Goal: Task Accomplishment & Management: Use online tool/utility

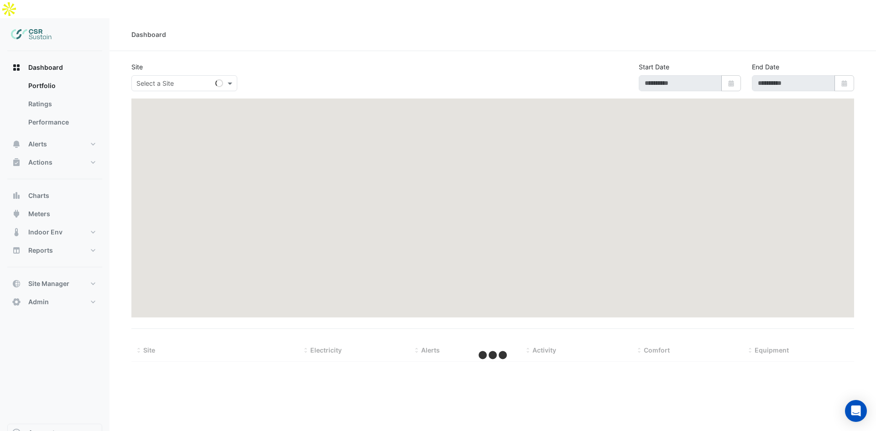
type input "**********"
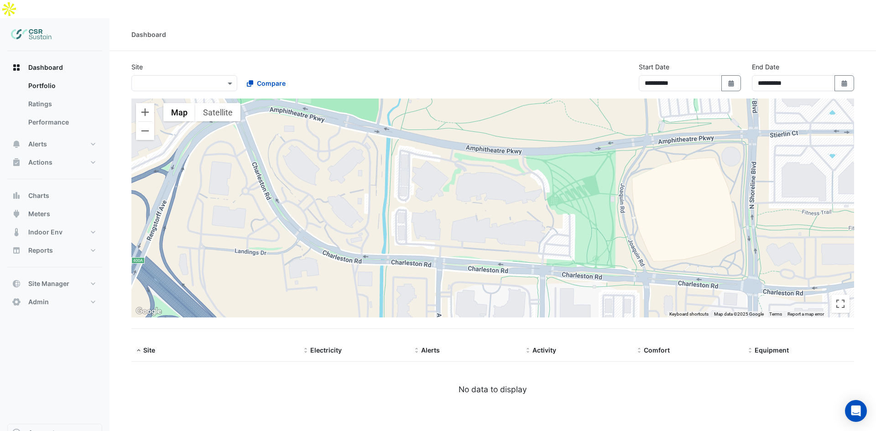
click at [146, 75] on div "Select a Site ×" at bounding box center [184, 83] width 106 height 16
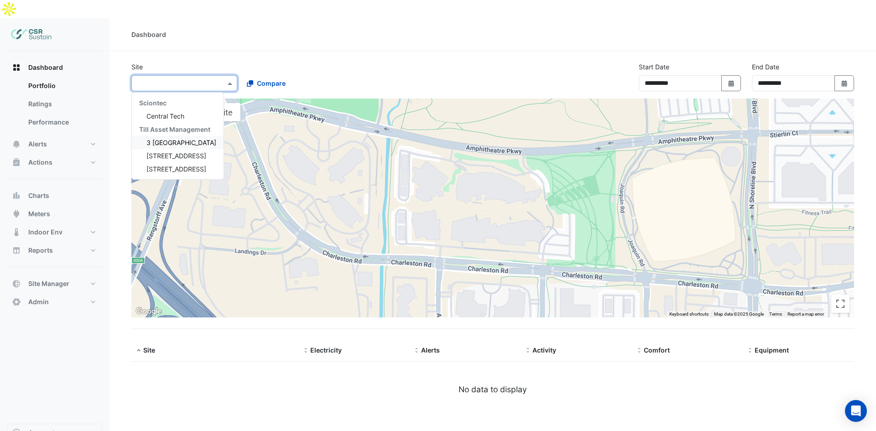
click at [157, 139] on span "3 [GEOGRAPHIC_DATA]" at bounding box center [181, 143] width 70 height 8
select select "**"
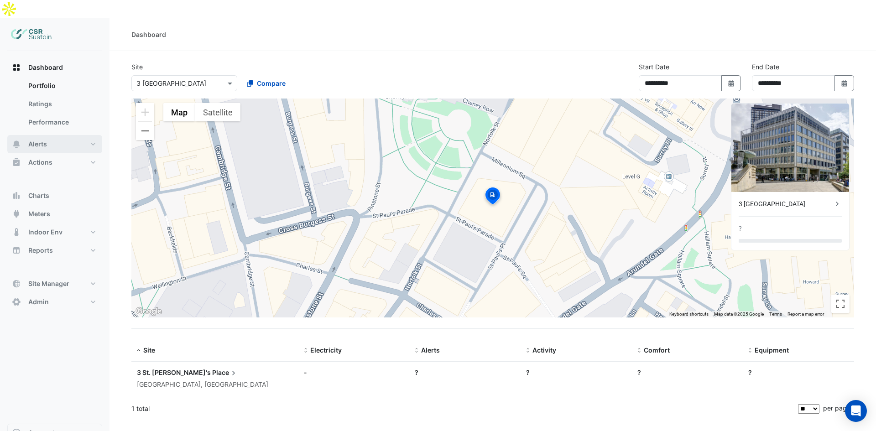
click at [58, 135] on button "Alerts" at bounding box center [54, 144] width 95 height 18
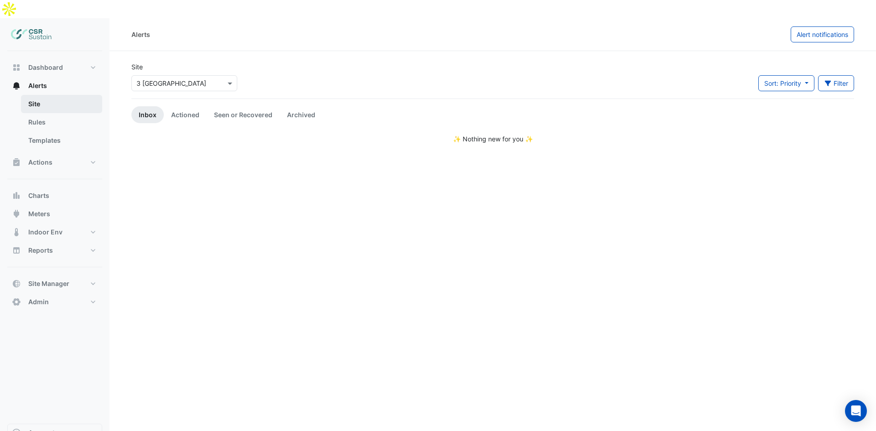
click at [47, 95] on link "Site" at bounding box center [61, 104] width 81 height 18
click at [685, 106] on ul "Inbox Actioned Seen or Recovered Archived" at bounding box center [492, 114] width 722 height 17
click at [47, 113] on link "Rules" at bounding box center [61, 122] width 81 height 18
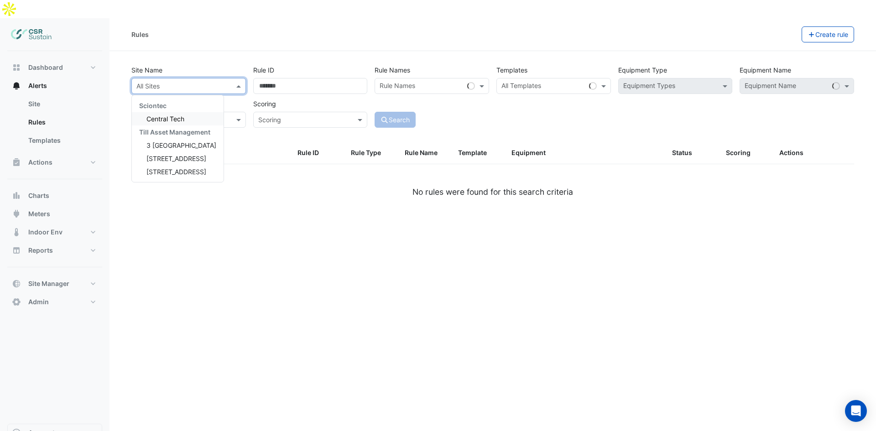
click at [200, 82] on input "text" at bounding box center [179, 87] width 86 height 10
click at [177, 141] on span "3 [GEOGRAPHIC_DATA]" at bounding box center [181, 145] width 70 height 8
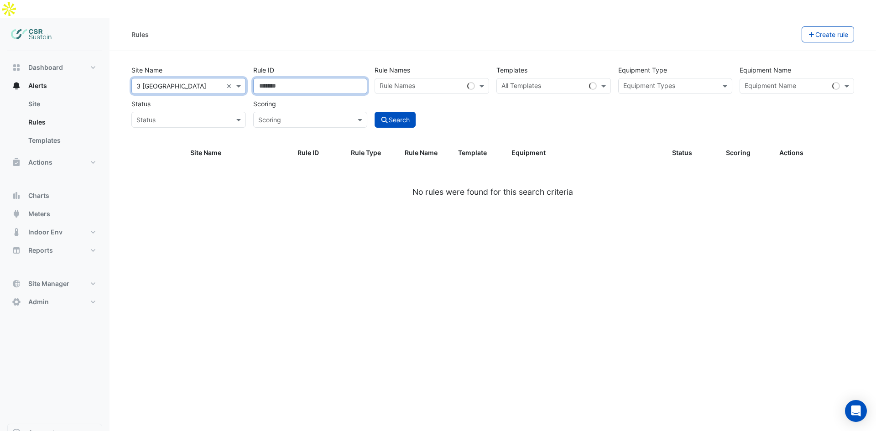
click at [279, 78] on input "Rule ID" at bounding box center [310, 86] width 114 height 16
click at [344, 78] on input "Rule ID" at bounding box center [310, 86] width 114 height 16
click at [360, 78] on input "*" at bounding box center [310, 86] width 114 height 16
click at [347, 78] on input "*" at bounding box center [310, 86] width 114 height 16
drag, startPoint x: 356, startPoint y: 67, endPoint x: 337, endPoint y: 68, distance: 19.6
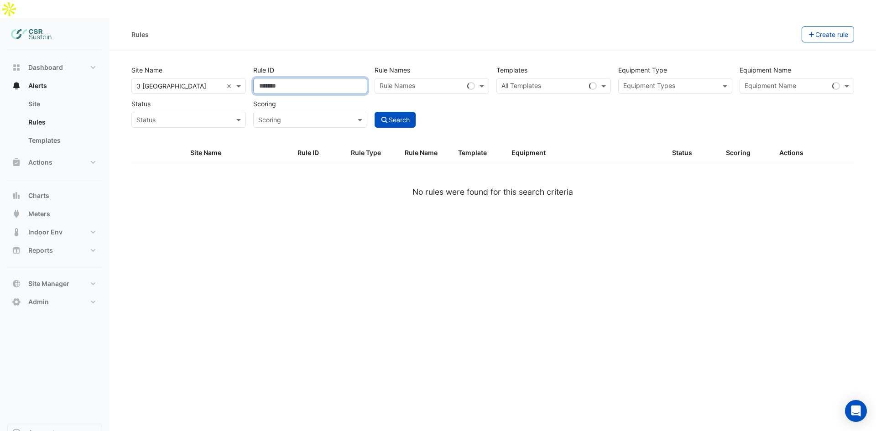
type input "*"
click at [351, 78] on input "*" at bounding box center [310, 86] width 114 height 16
drag, startPoint x: 337, startPoint y: 68, endPoint x: 233, endPoint y: 69, distance: 103.5
click at [233, 69] on div "Site Name All Sites × [STREET_ADDRESS] × Rule ID * Rule Names Rule Names Templa…" at bounding box center [493, 93] width 730 height 67
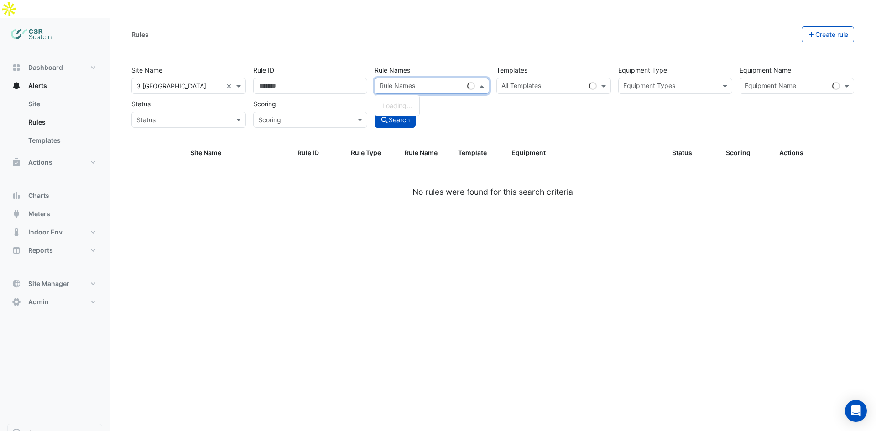
click at [436, 79] on div "Rule Names" at bounding box center [419, 86] width 88 height 14
drag, startPoint x: 523, startPoint y: 70, endPoint x: 562, endPoint y: 73, distance: 38.9
click at [524, 82] on input "text" at bounding box center [548, 87] width 94 height 10
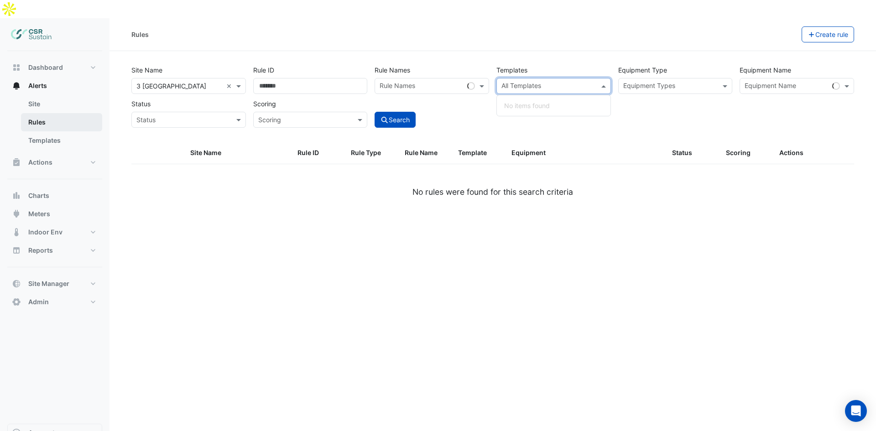
click at [638, 81] on div at bounding box center [669, 87] width 95 height 12
click at [668, 82] on input "text" at bounding box center [670, 87] width 94 height 10
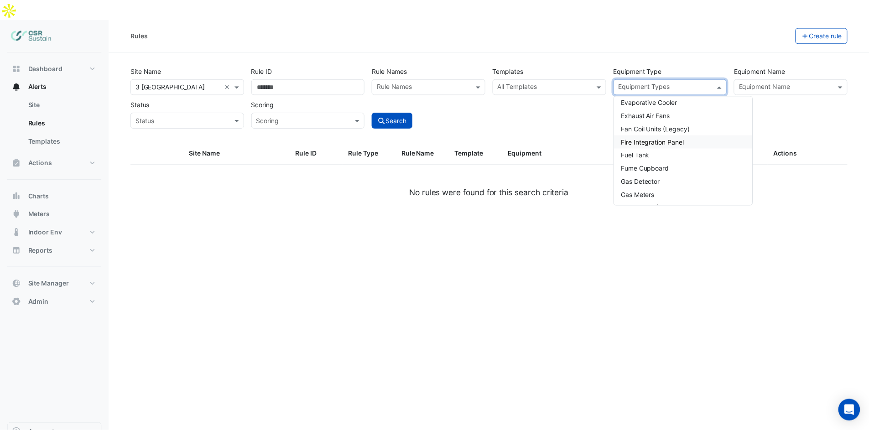
scroll to position [407, 0]
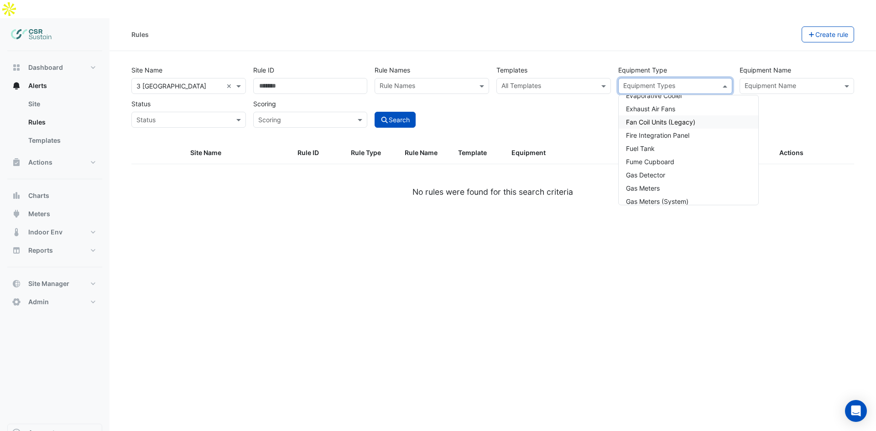
click at [699, 115] on div "Fan Coil Units (Legacy)" at bounding box center [688, 121] width 140 height 13
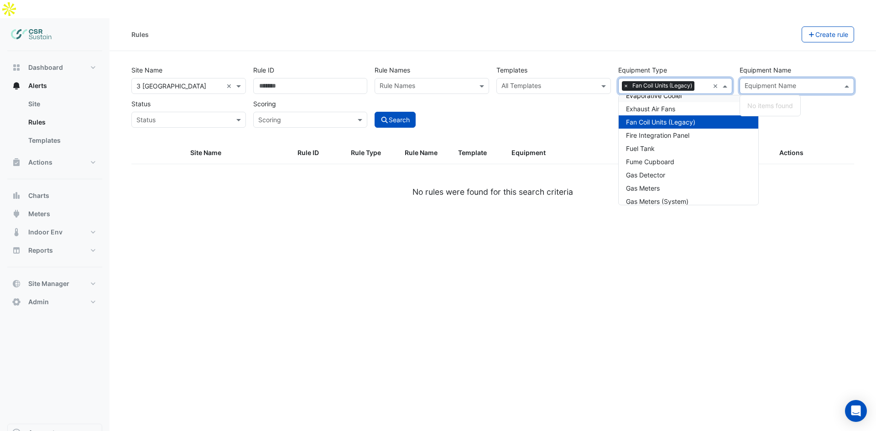
click at [779, 82] on input "text" at bounding box center [791, 87] width 94 height 10
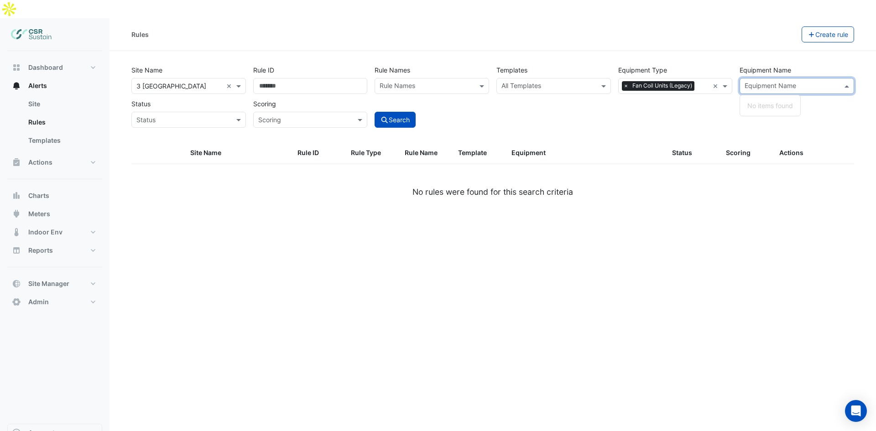
click at [193, 115] on input "text" at bounding box center [179, 120] width 86 height 10
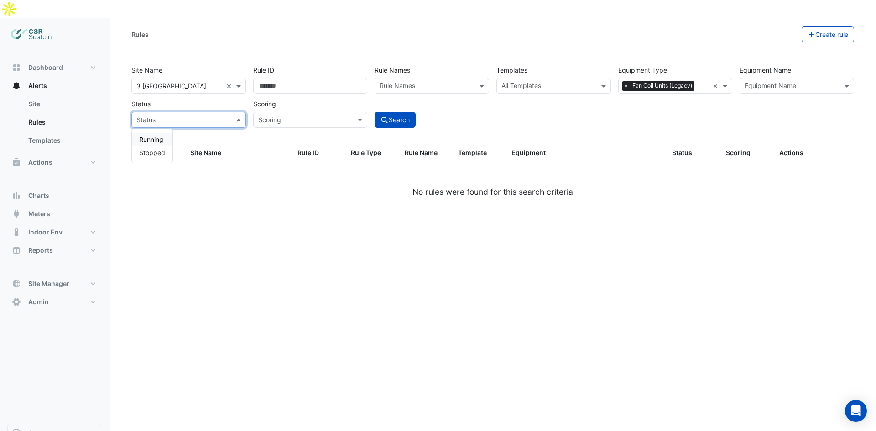
click at [330, 114] on div "Site Name All Sites × [STREET_ADDRESS] × Rule ID Rule Names Rule Names Template…" at bounding box center [492, 102] width 733 height 80
click at [323, 115] on input "text" at bounding box center [301, 120] width 86 height 10
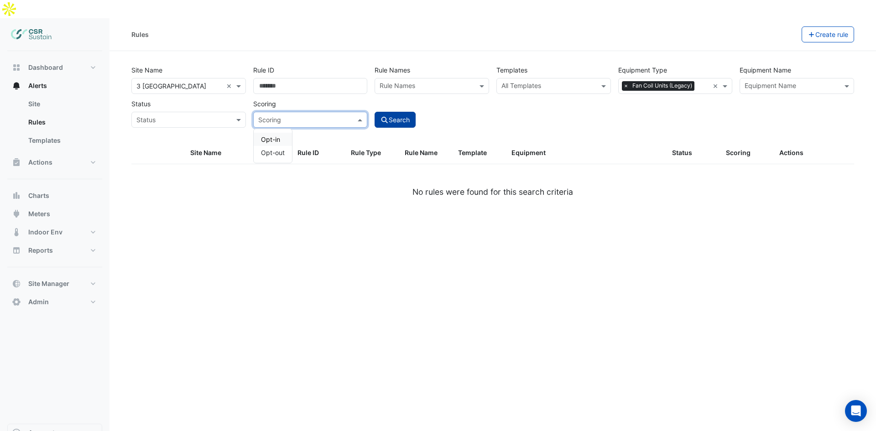
click at [391, 112] on button "Search" at bounding box center [394, 120] width 41 height 16
click at [60, 131] on link "Templates" at bounding box center [61, 140] width 81 height 18
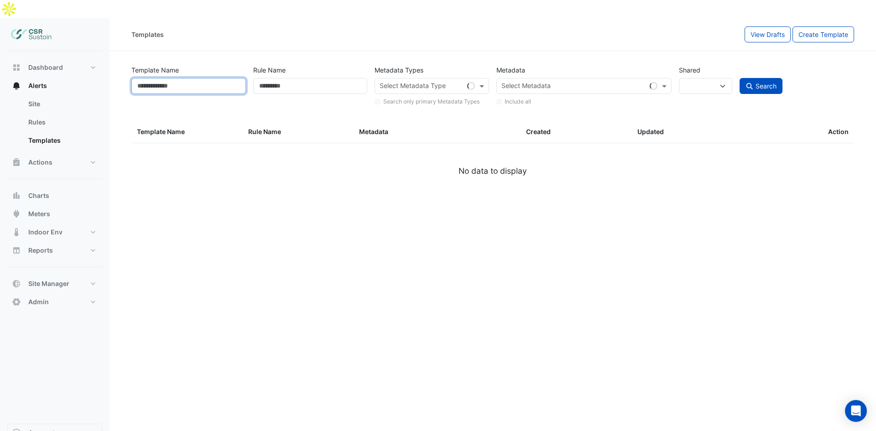
click at [181, 78] on input "Template Name" at bounding box center [188, 86] width 114 height 16
select select
drag, startPoint x: 284, startPoint y: 64, endPoint x: 344, endPoint y: 65, distance: 59.8
click at [284, 78] on input "Rule Name" at bounding box center [310, 86] width 114 height 16
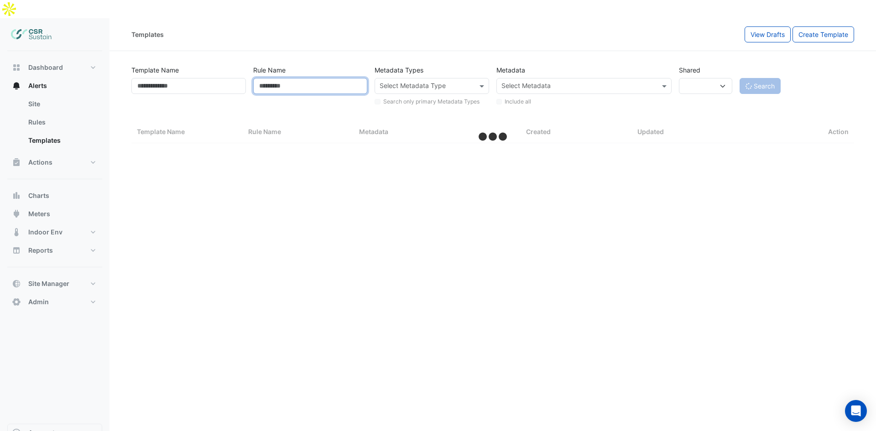
select select "**"
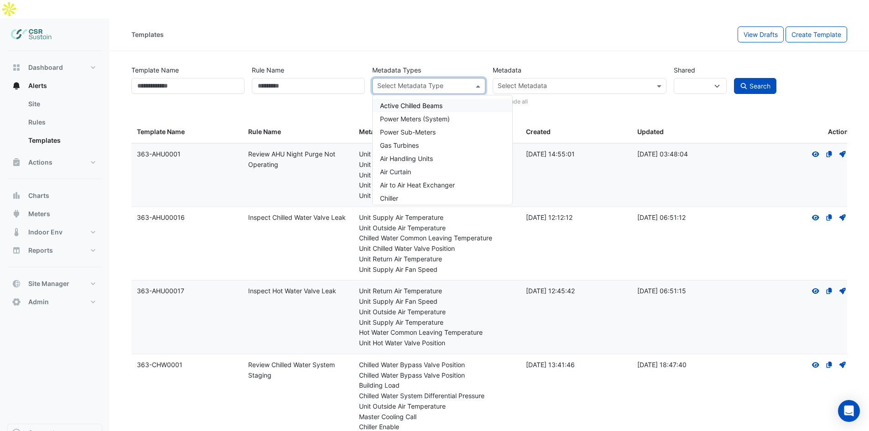
click at [434, 82] on input "text" at bounding box center [423, 87] width 93 height 10
drag, startPoint x: 508, startPoint y: 33, endPoint x: 301, endPoint y: 41, distance: 206.7
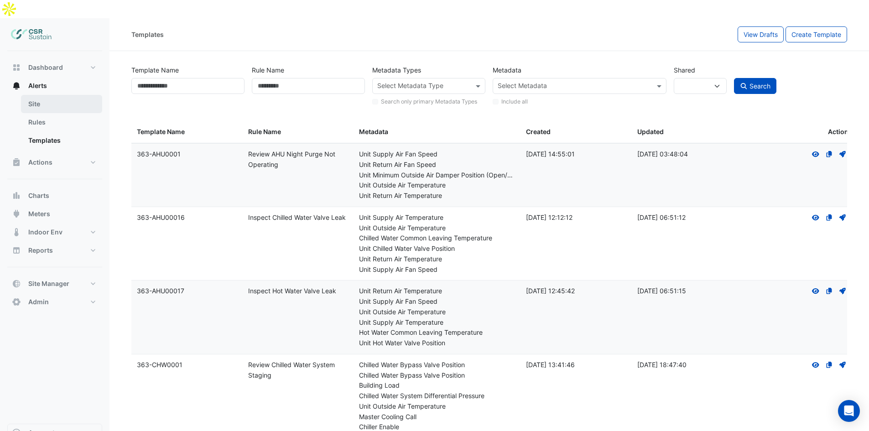
click at [50, 95] on link "Site" at bounding box center [61, 104] width 81 height 18
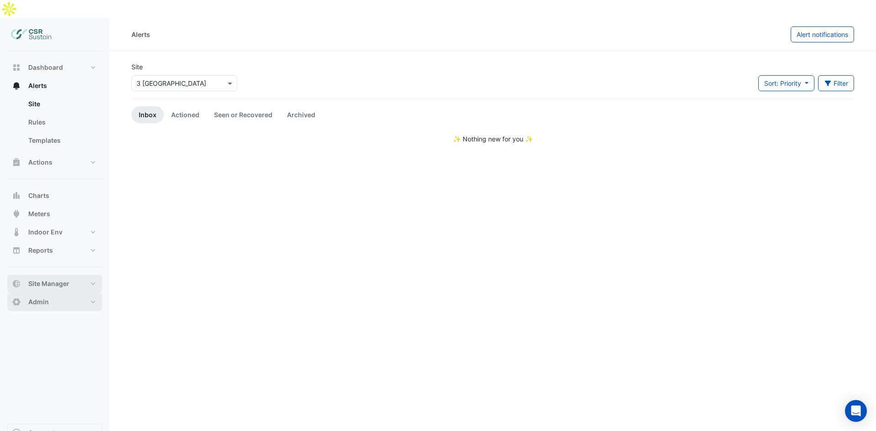
click at [49, 275] on button "Site Manager" at bounding box center [54, 284] width 95 height 18
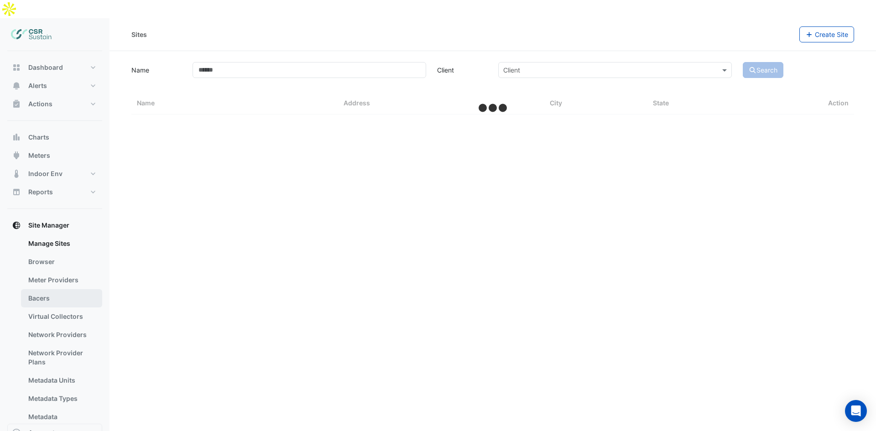
select select "**"
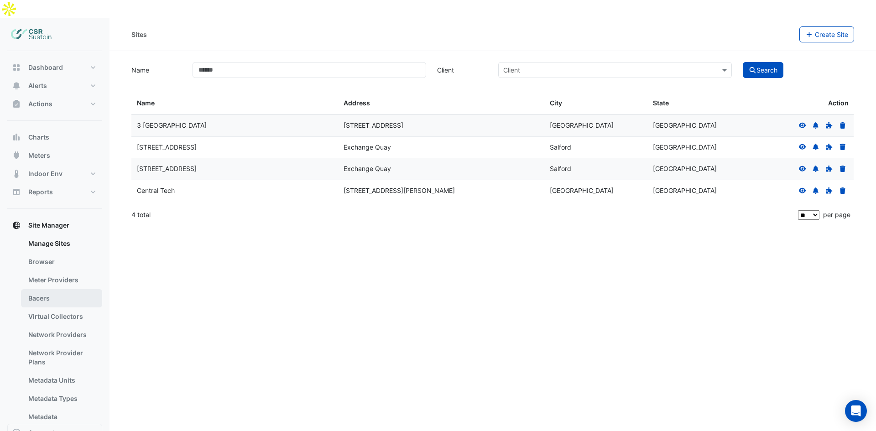
click at [61, 289] on link "Bacers" at bounding box center [61, 298] width 81 height 18
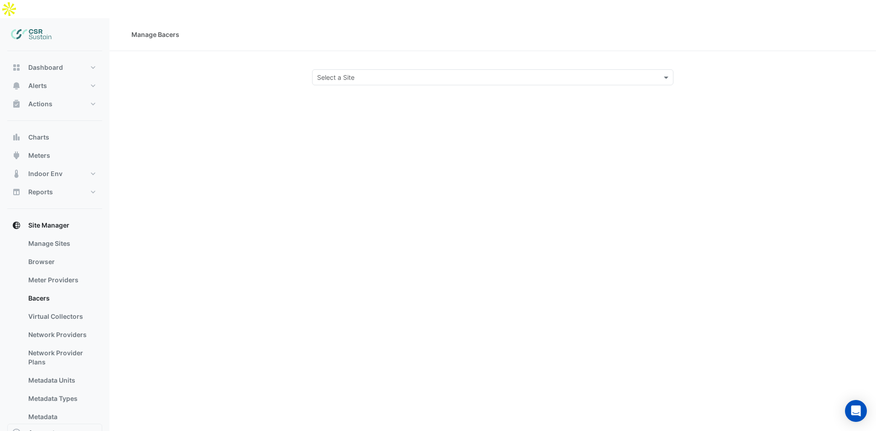
click at [376, 51] on section "Select a Site" at bounding box center [492, 68] width 766 height 34
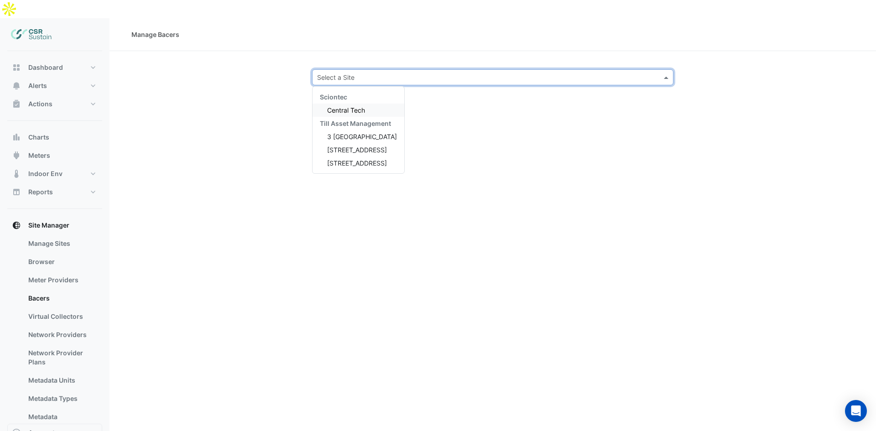
click at [373, 73] on input "text" at bounding box center [483, 78] width 333 height 10
click at [347, 133] on span "3 [GEOGRAPHIC_DATA]" at bounding box center [362, 137] width 70 height 8
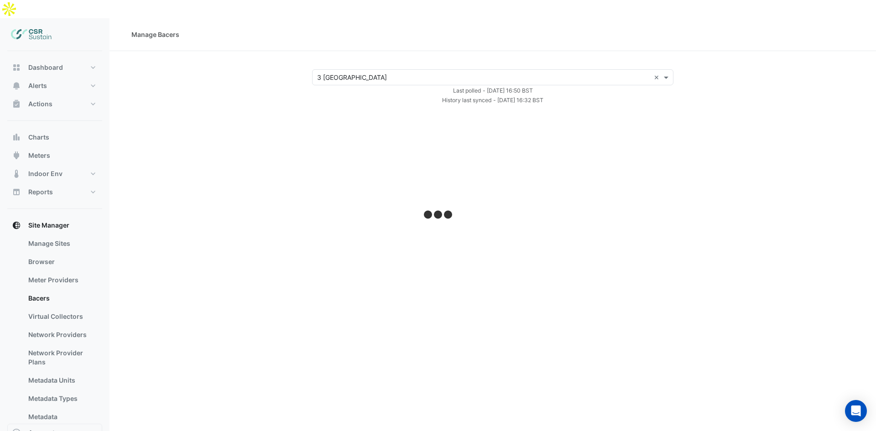
select select "**"
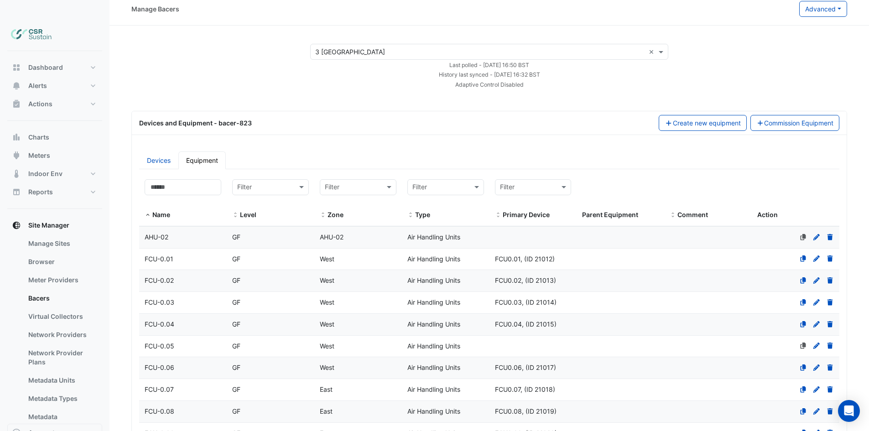
scroll to position [46, 0]
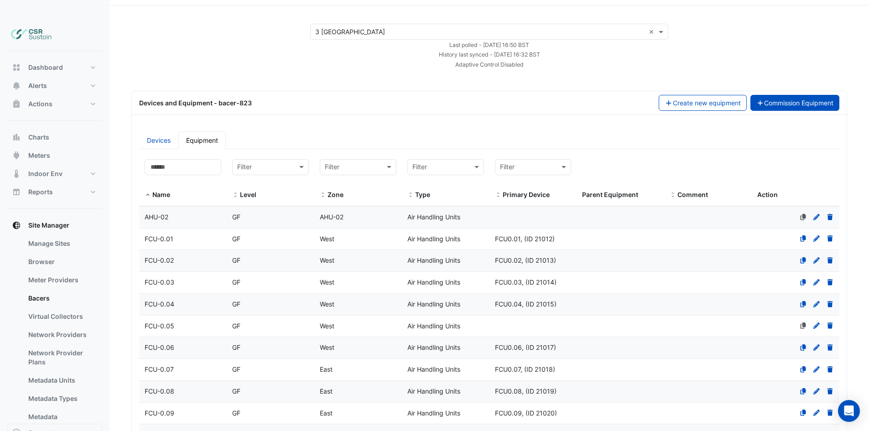
click at [767, 95] on button "Commission Equipment" at bounding box center [794, 103] width 89 height 16
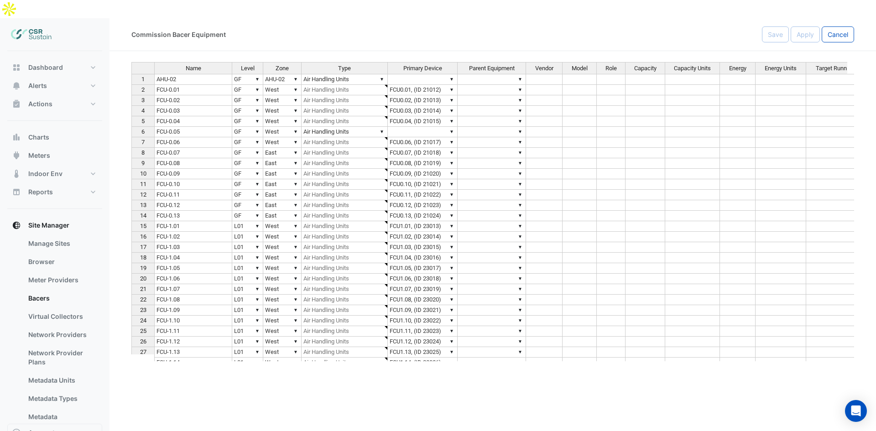
type textarea "**********"
click at [830, 31] on span "Cancel" at bounding box center [837, 35] width 21 height 8
select select "**"
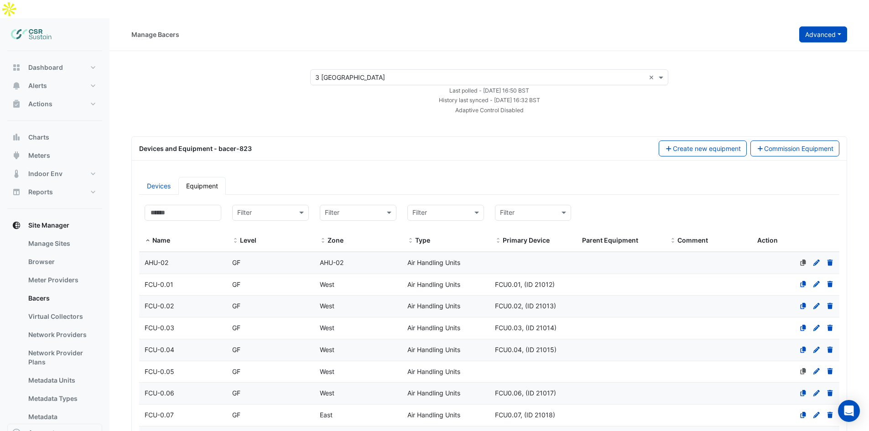
click at [817, 26] on button "Advanced" at bounding box center [823, 34] width 48 height 16
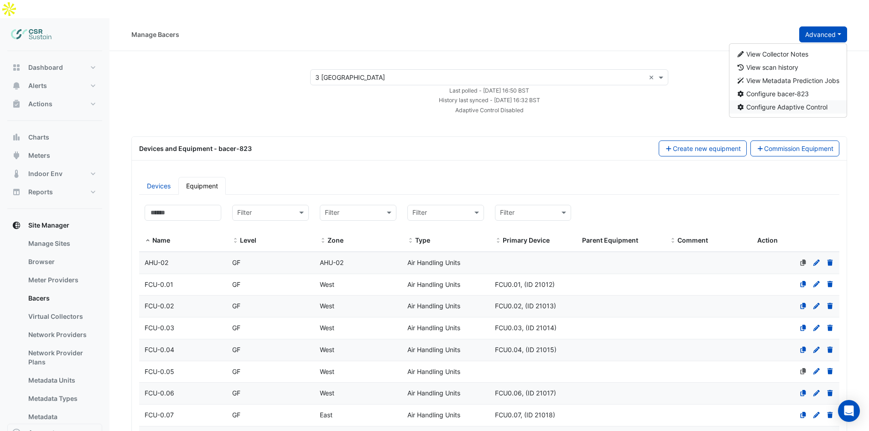
click at [761, 103] on span "Configure Adaptive Control" at bounding box center [786, 107] width 81 height 8
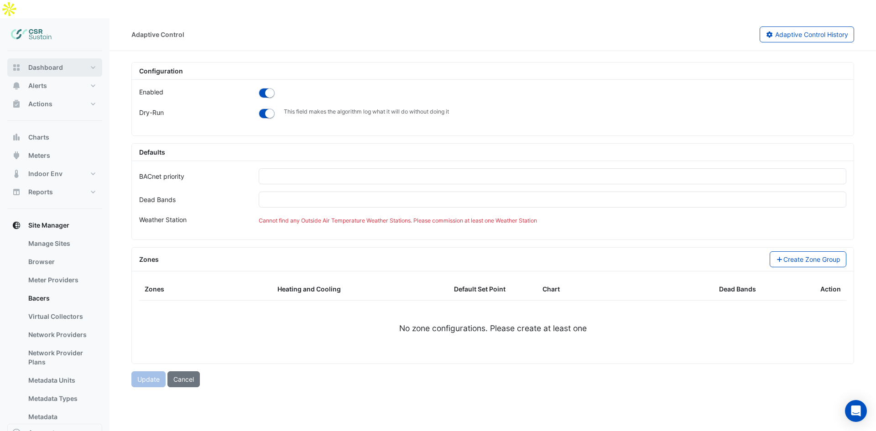
click at [39, 58] on button "Dashboard" at bounding box center [54, 67] width 95 height 18
select select "**"
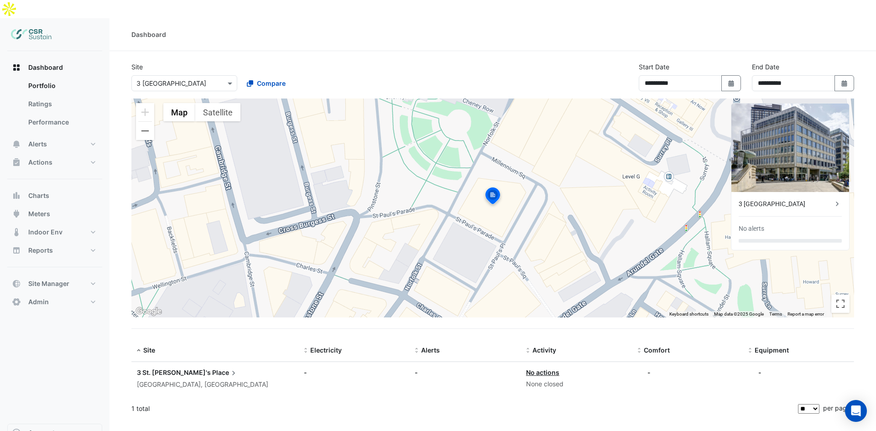
click at [857, 87] on section "**********" at bounding box center [492, 235] width 766 height 369
